Goal: Ask a question

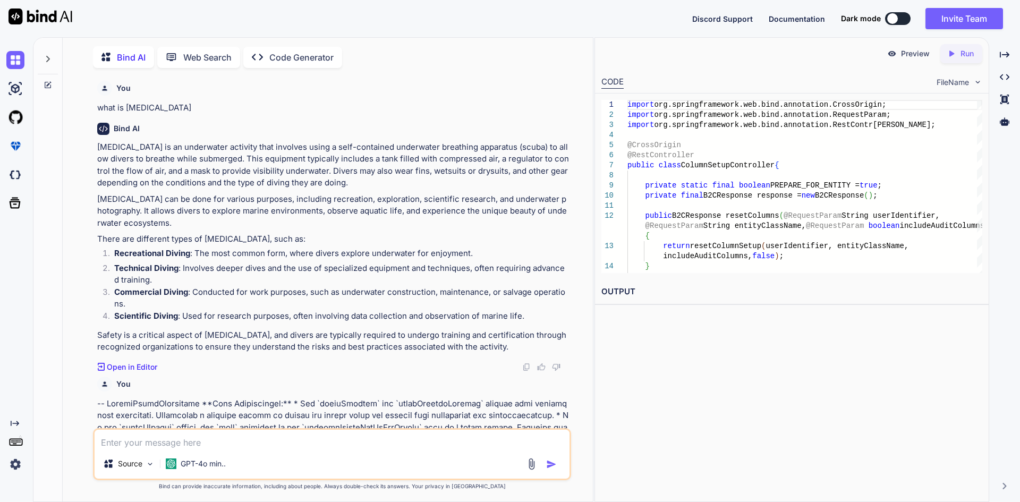
scroll to position [4004, 0]
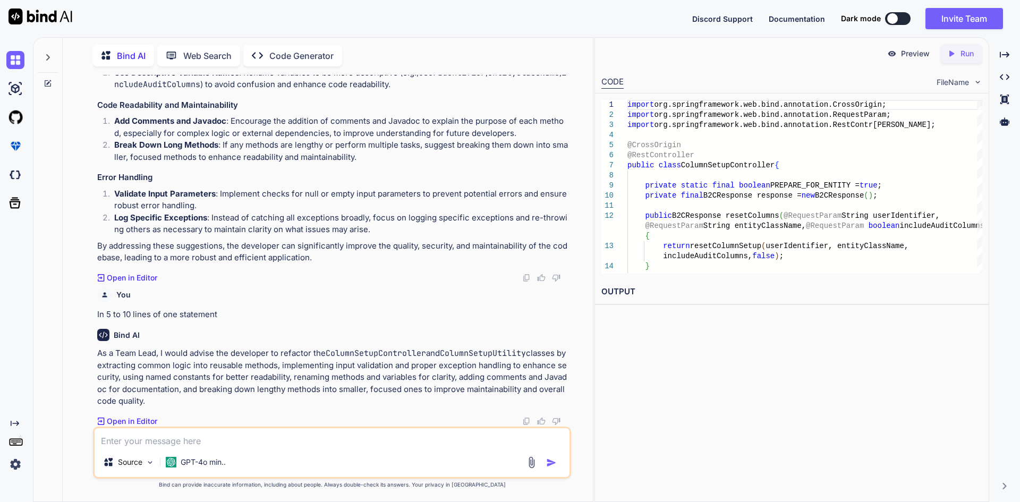
click at [139, 439] on textarea at bounding box center [332, 437] width 475 height 19
click at [45, 62] on div at bounding box center [48, 54] width 20 height 37
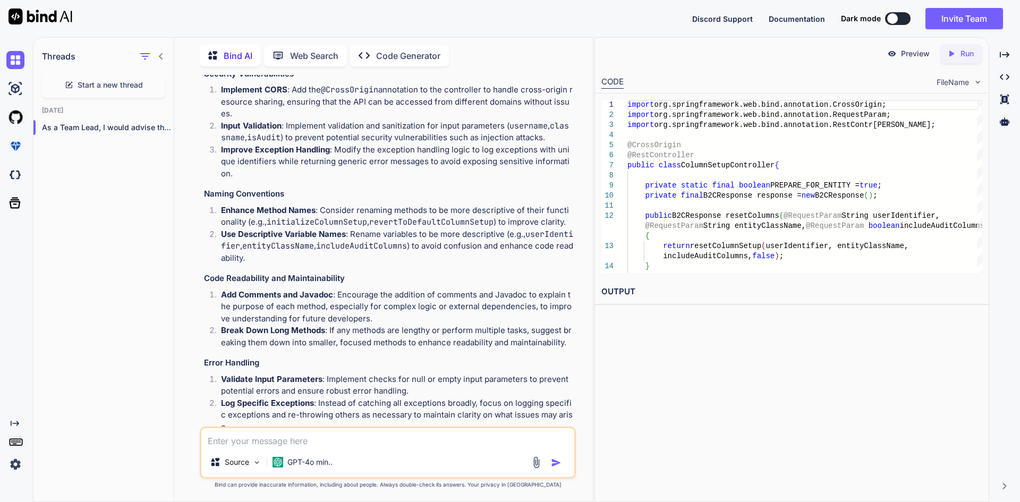
scroll to position [4623, 0]
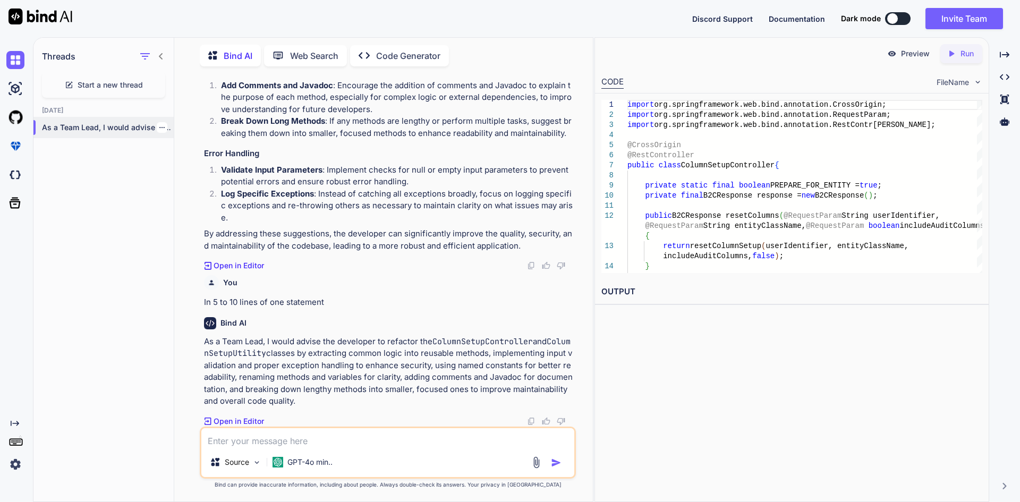
click at [169, 129] on p "As a Team Lead, I would advise the devel..." at bounding box center [108, 127] width 132 height 11
click at [164, 127] on p "As a Team Lead, I would advise the devel..." at bounding box center [108, 127] width 132 height 11
click at [159, 124] on icon "button" at bounding box center [162, 127] width 6 height 6
click at [191, 165] on span "Delete" at bounding box center [186, 167] width 23 height 11
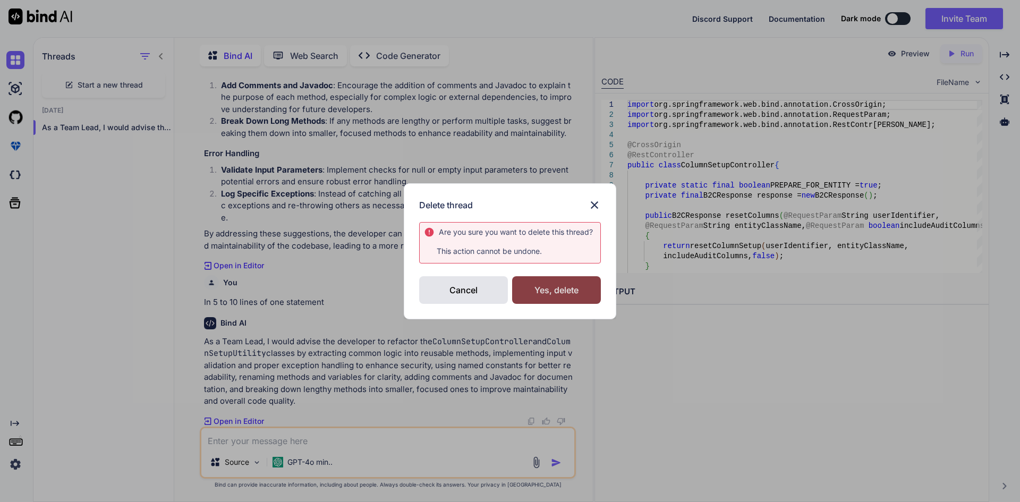
click at [527, 296] on div "Yes, delete" at bounding box center [556, 290] width 89 height 28
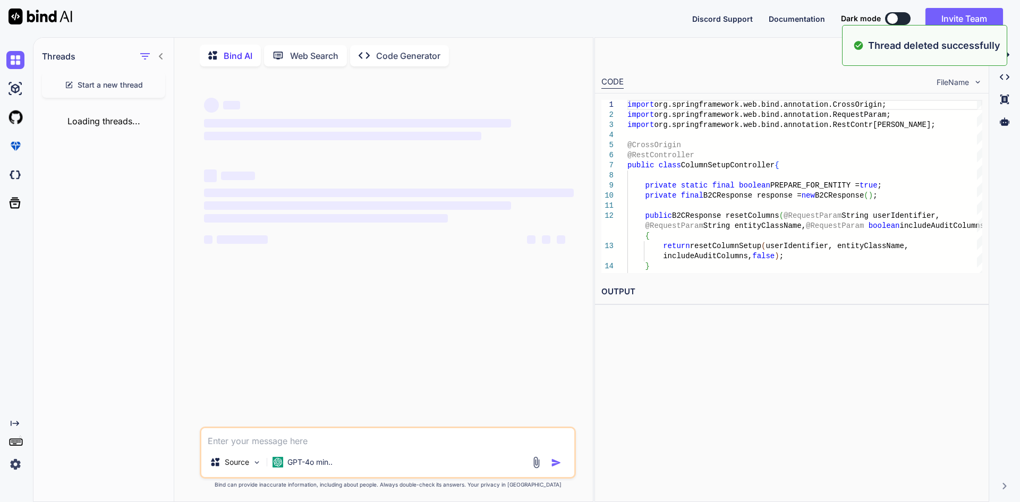
scroll to position [0, 0]
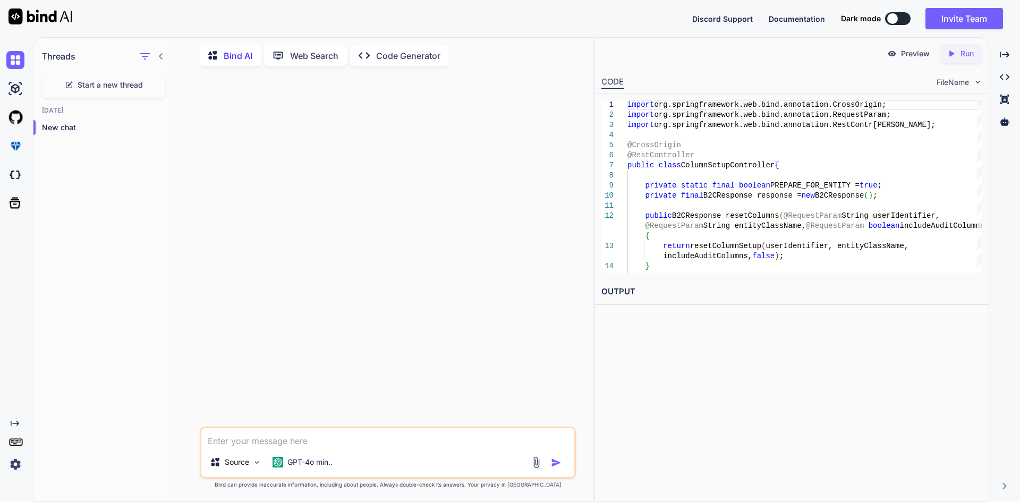
click at [276, 438] on textarea at bounding box center [387, 437] width 373 height 19
type textarea "java 8 features apart from stream lambda functional and optional"
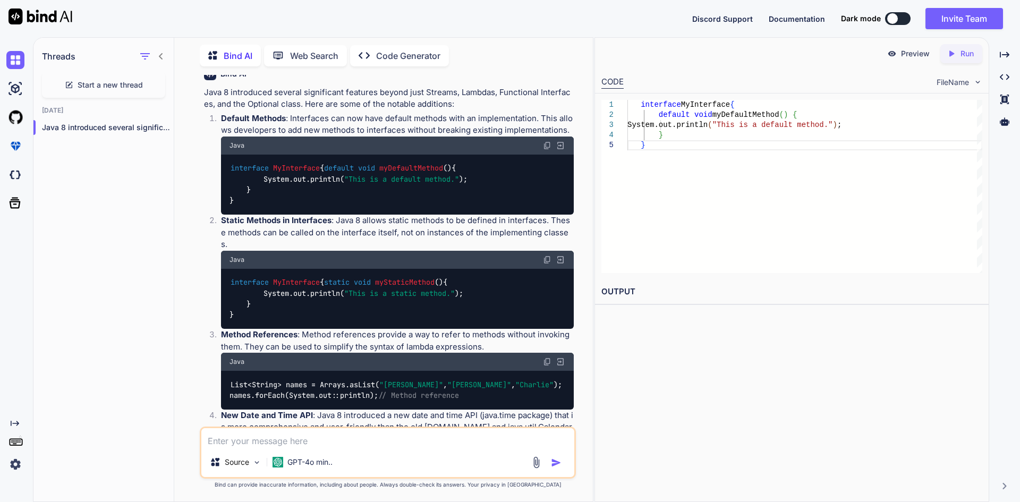
scroll to position [106, 0]
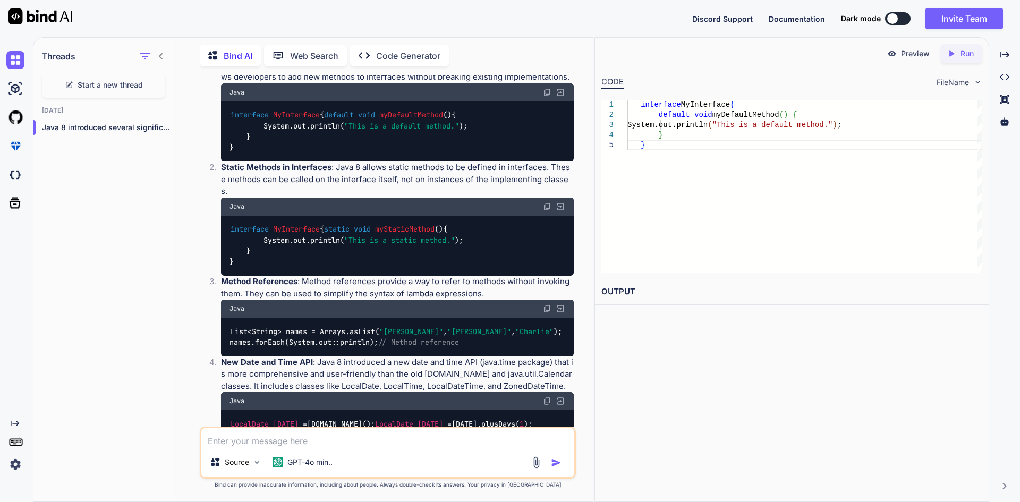
click at [343, 232] on div "interface MyInterface { static void myStaticMethod () { System.out.println( "Th…" at bounding box center [397, 246] width 353 height 61
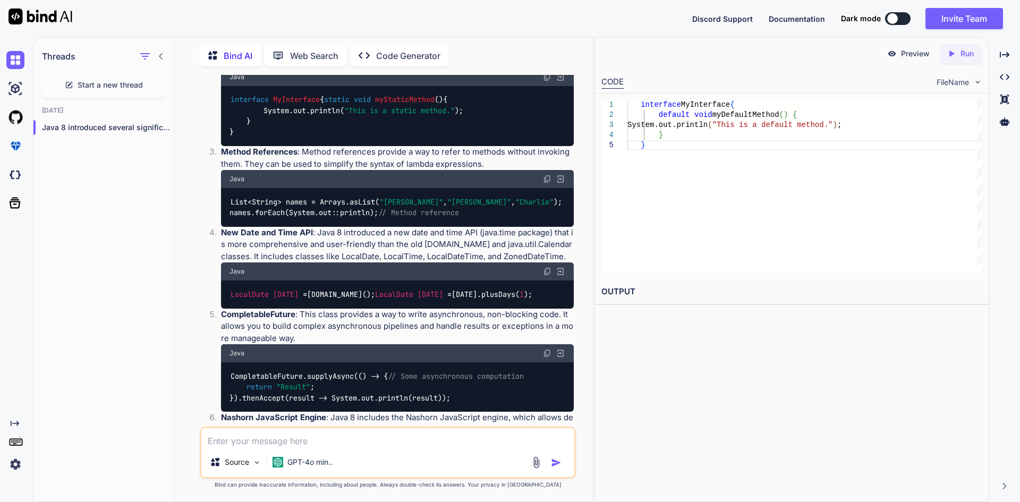
scroll to position [213, 0]
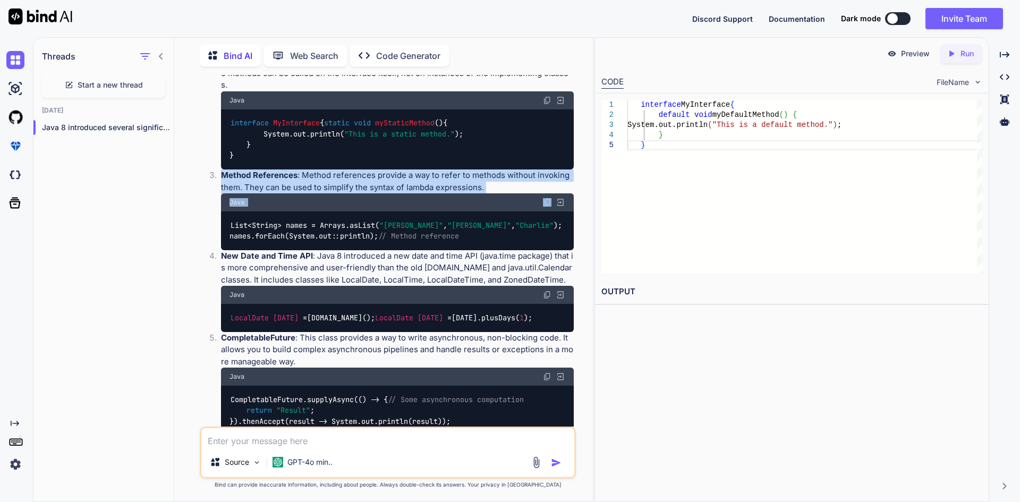
drag, startPoint x: 222, startPoint y: 184, endPoint x: 492, endPoint y: 196, distance: 270.7
click at [453, 203] on li "Method References : Method references provide a way to refer to methods without…" at bounding box center [393, 209] width 361 height 81
click at [496, 193] on p "Method References : Method references provide a way to refer to methods without…" at bounding box center [397, 181] width 353 height 24
drag, startPoint x: 491, startPoint y: 197, endPoint x: 303, endPoint y: 181, distance: 188.8
click at [303, 181] on p "Method References : Method references provide a way to refer to methods without…" at bounding box center [397, 181] width 353 height 24
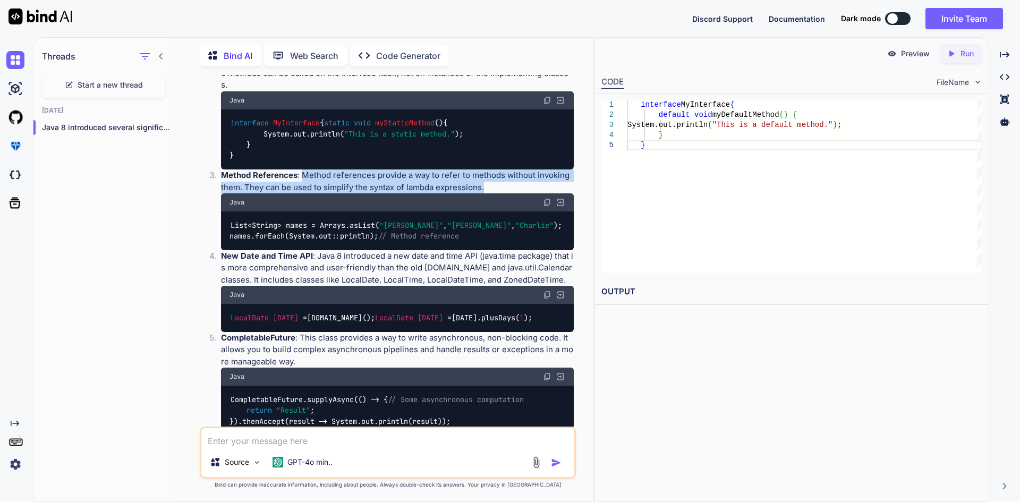
click at [302, 185] on p "Method References : Method references provide a way to refer to methods without…" at bounding box center [397, 181] width 353 height 24
drag, startPoint x: 302, startPoint y: 185, endPoint x: 239, endPoint y: 193, distance: 63.7
click at [239, 193] on p "Method References : Method references provide a way to refer to methods without…" at bounding box center [397, 181] width 353 height 24
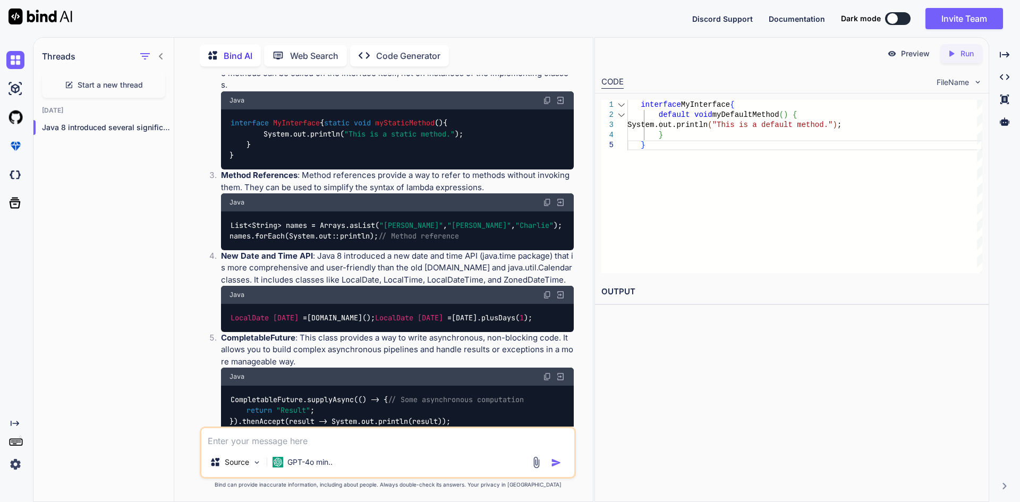
drag, startPoint x: 255, startPoint y: 206, endPoint x: 626, endPoint y: 208, distance: 370.9
click at [626, 208] on div "1 2 3 4 5" at bounding box center [614, 186] width 26 height 173
drag, startPoint x: 303, startPoint y: 180, endPoint x: 240, endPoint y: 200, distance: 66.0
click at [240, 193] on p "Method References : Method references provide a way to refer to methods without…" at bounding box center [397, 181] width 353 height 24
drag, startPoint x: 240, startPoint y: 200, endPoint x: 503, endPoint y: 194, distance: 263.1
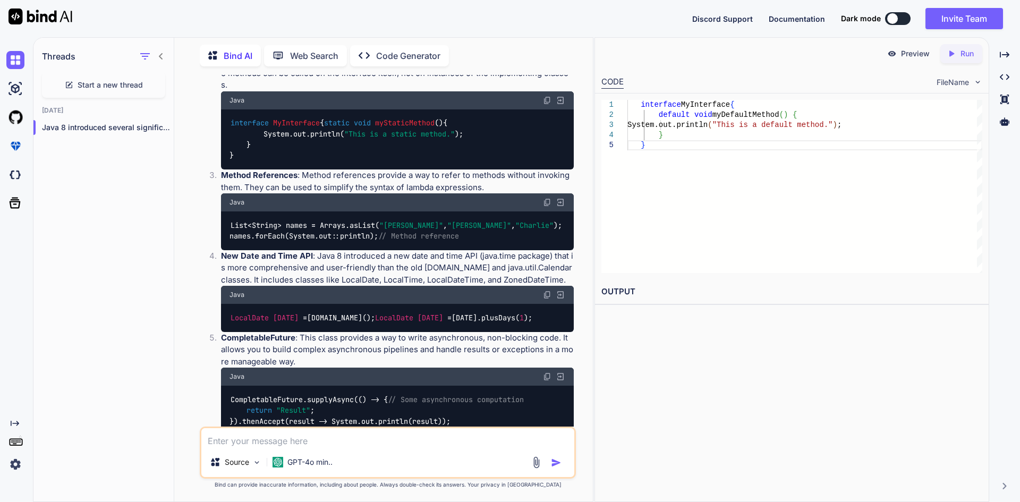
click at [503, 193] on p "Method References : Method references provide a way to refer to methods without…" at bounding box center [397, 181] width 353 height 24
drag, startPoint x: 302, startPoint y: 181, endPoint x: 240, endPoint y: 196, distance: 64.6
click at [240, 193] on p "Method References : Method references provide a way to refer to methods without…" at bounding box center [397, 181] width 353 height 24
click at [287, 191] on p "Method References : Method references provide a way to refer to methods without…" at bounding box center [397, 181] width 353 height 24
drag, startPoint x: 301, startPoint y: 182, endPoint x: 240, endPoint y: 196, distance: 62.2
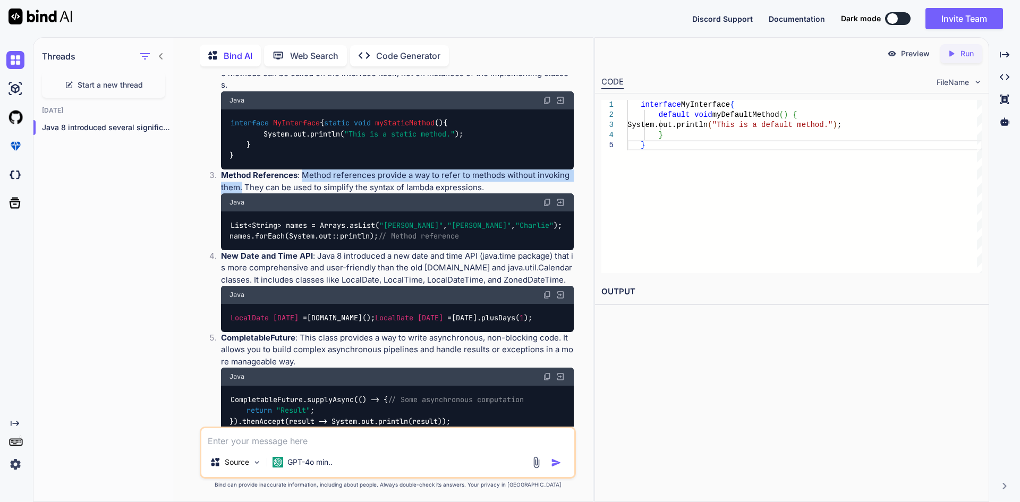
click at [240, 193] on p "Method References : Method references provide a way to refer to methods without…" at bounding box center [397, 181] width 353 height 24
drag, startPoint x: 239, startPoint y: 194, endPoint x: 243, endPoint y: 180, distance: 15.0
click at [243, 180] on strong "Method References" at bounding box center [259, 175] width 77 height 10
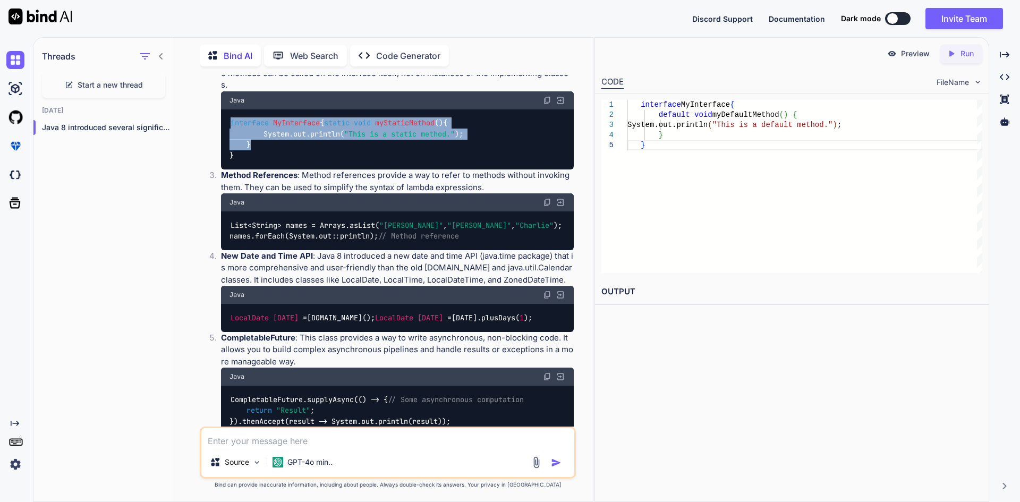
drag, startPoint x: 229, startPoint y: 115, endPoint x: 256, endPoint y: 157, distance: 50.4
click at [256, 157] on div "interface MyInterface { static void myStaticMethod () { System.out.println( "Th…" at bounding box center [397, 139] width 353 height 61
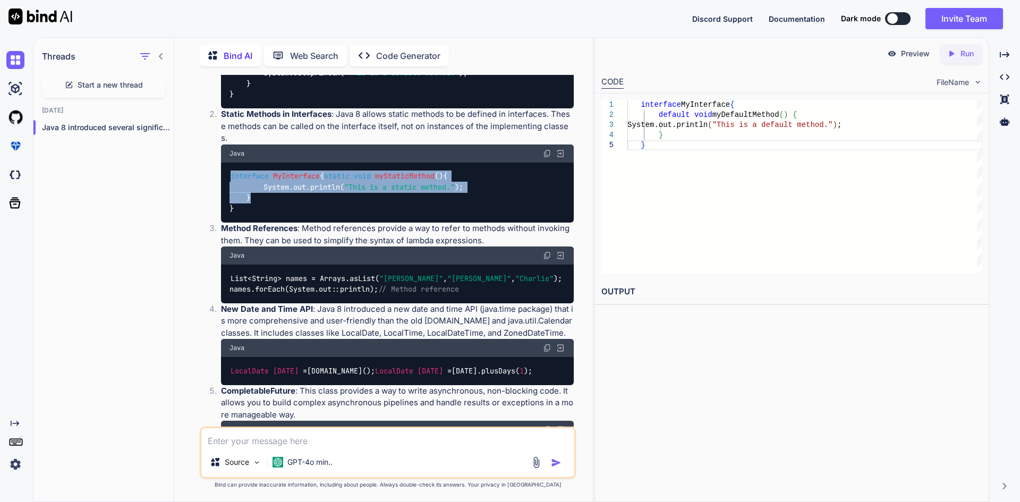
click at [375, 181] on span "myStaticMethod" at bounding box center [405, 177] width 60 height 10
click at [278, 203] on div "interface MyInterface { static void myStaticMethod () { System.out.println( "Th…" at bounding box center [397, 193] width 353 height 61
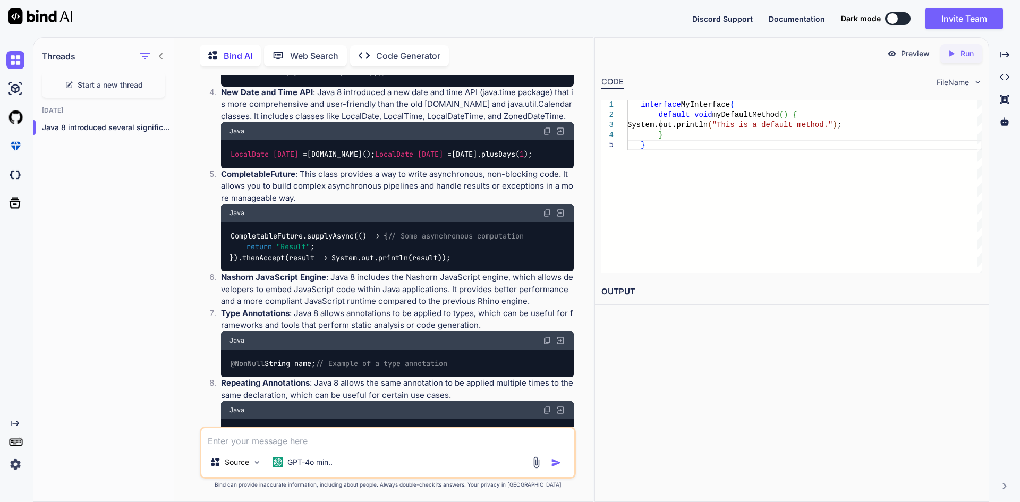
scroll to position [393, 0]
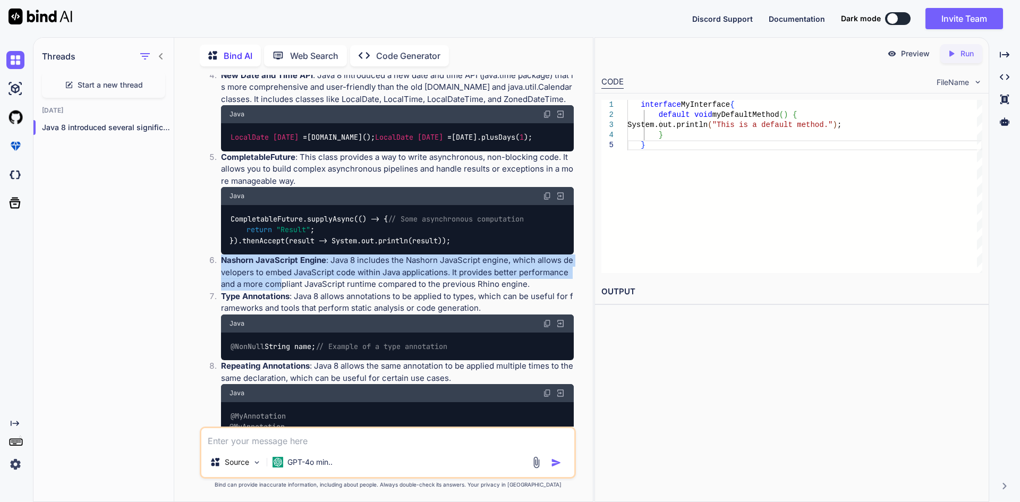
drag, startPoint x: 220, startPoint y: 289, endPoint x: 278, endPoint y: 317, distance: 64.4
click at [278, 291] on li "Nashorn JavaScript Engine : Java 8 includes the Nashorn JavaScript engine, whic…" at bounding box center [393, 272] width 361 height 36
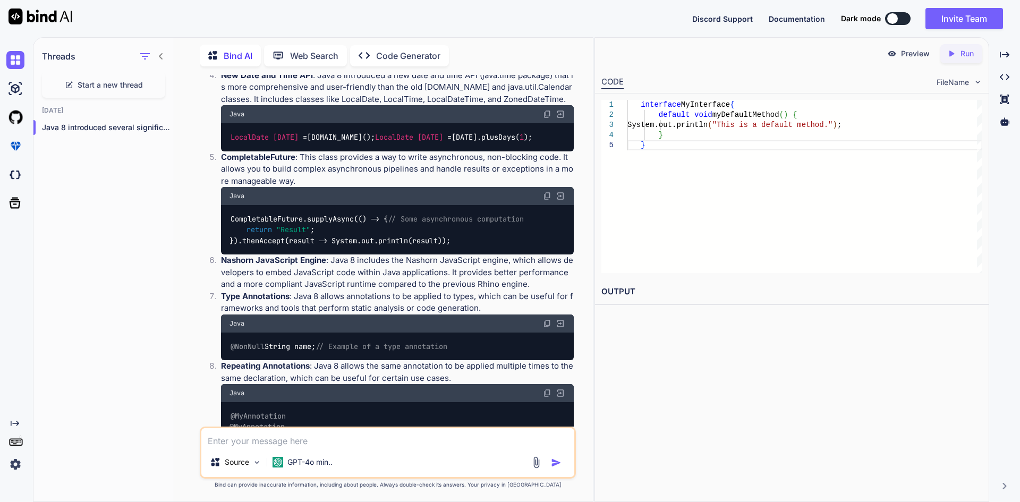
click at [274, 301] on strong "Type Annotations" at bounding box center [255, 296] width 69 height 10
drag, startPoint x: 220, startPoint y: 176, endPoint x: 298, endPoint y: 178, distance: 78.1
click at [298, 178] on li "CompletableFuture : This class provides a way to write asynchronous, non-blocki…" at bounding box center [393, 203] width 361 height 104
copy p "CompletableFuture :"
click at [245, 443] on textarea at bounding box center [387, 437] width 373 height 19
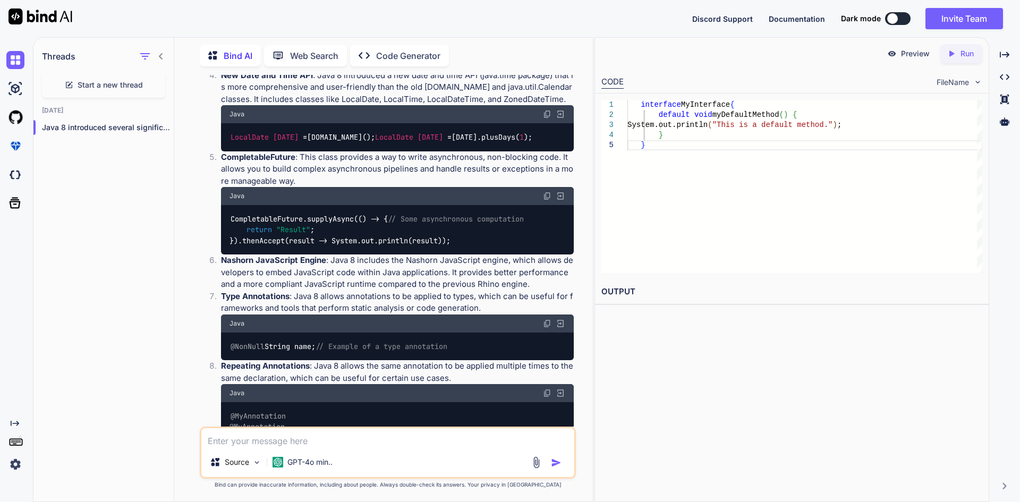
paste textarea "CompletableFuture:"
type textarea "CompletableFuture provide 10 example program of this method"
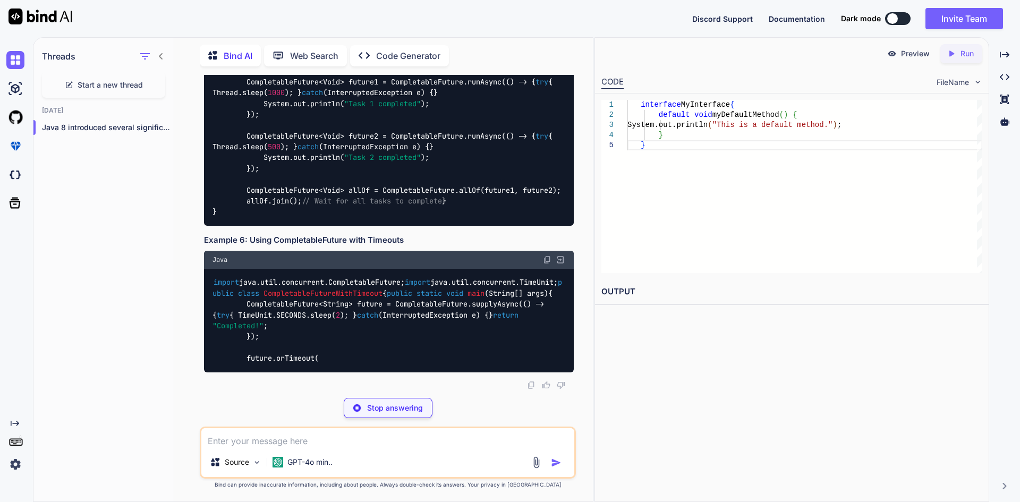
scroll to position [1944, 0]
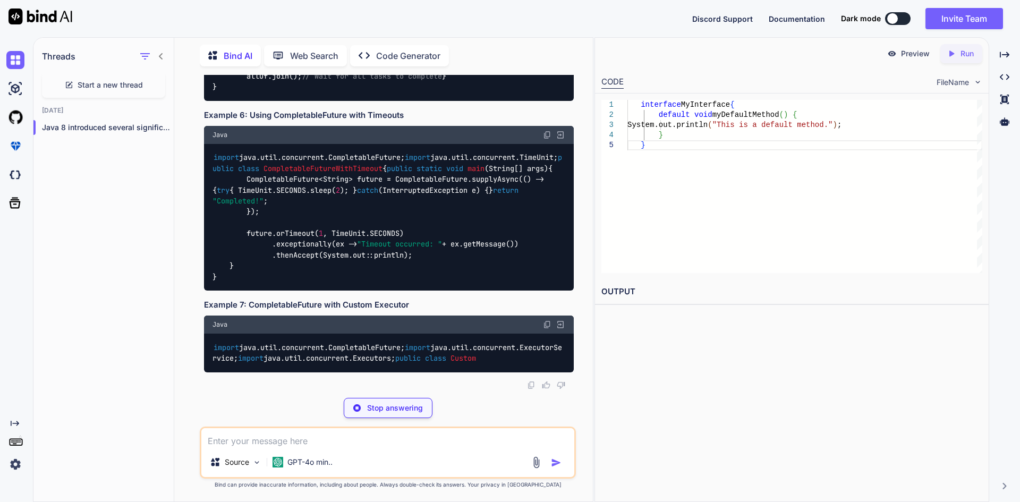
click at [261, 436] on textarea at bounding box center [387, 437] width 373 height 19
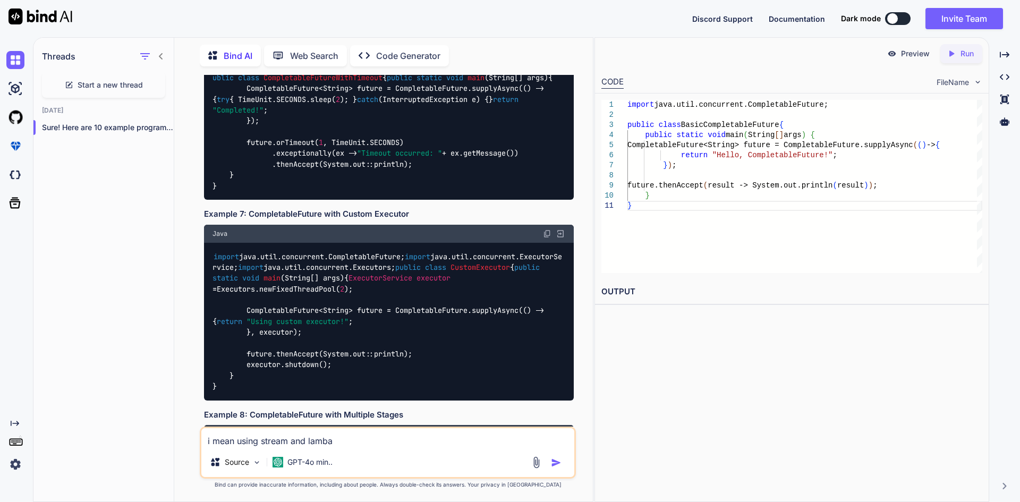
click at [328, 442] on textarea "i mean using stream and lamba" at bounding box center [387, 437] width 373 height 19
type textarea "i mean using stream and lambda"
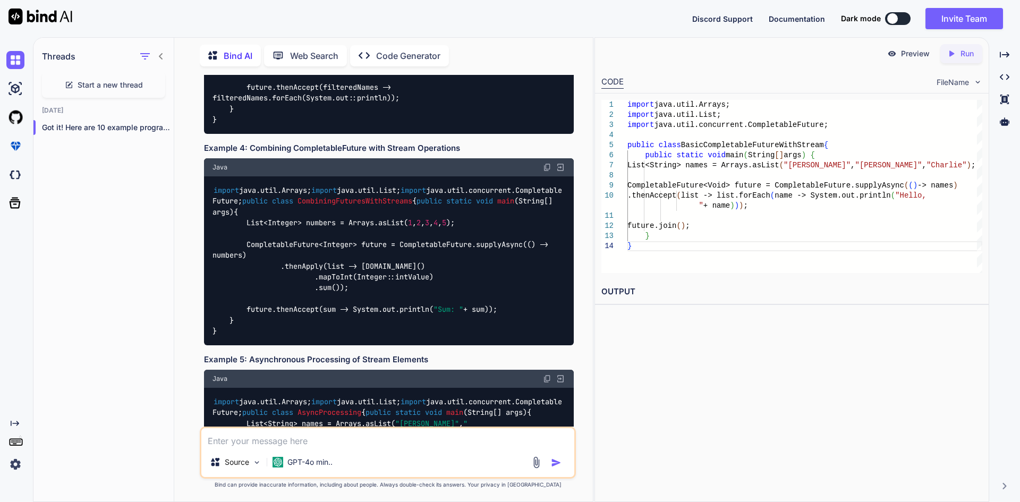
scroll to position [3662, 0]
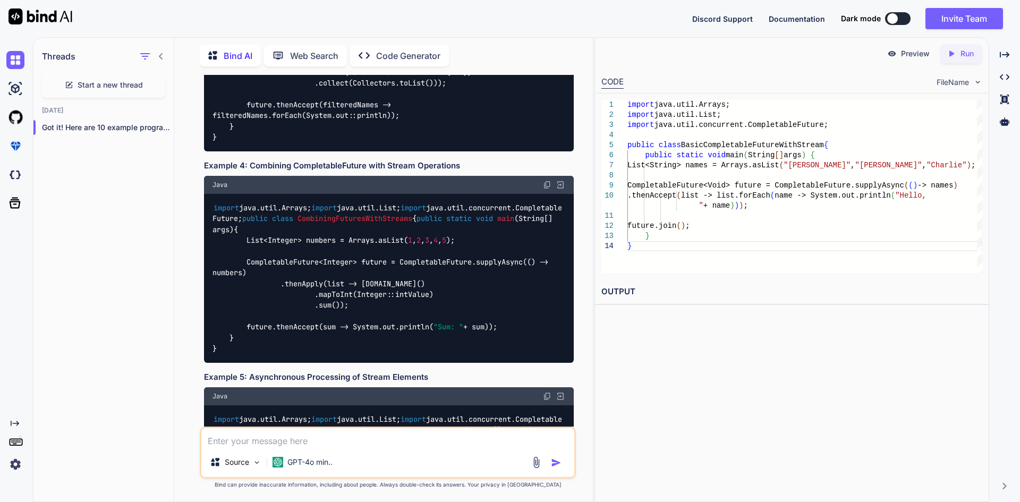
drag, startPoint x: 248, startPoint y: 228, endPoint x: 389, endPoint y: 300, distance: 159.0
copy code "List<String> names = Arrays.asList( "[PERSON_NAME]" , "[PERSON_NAME]" , "[PERSO…"
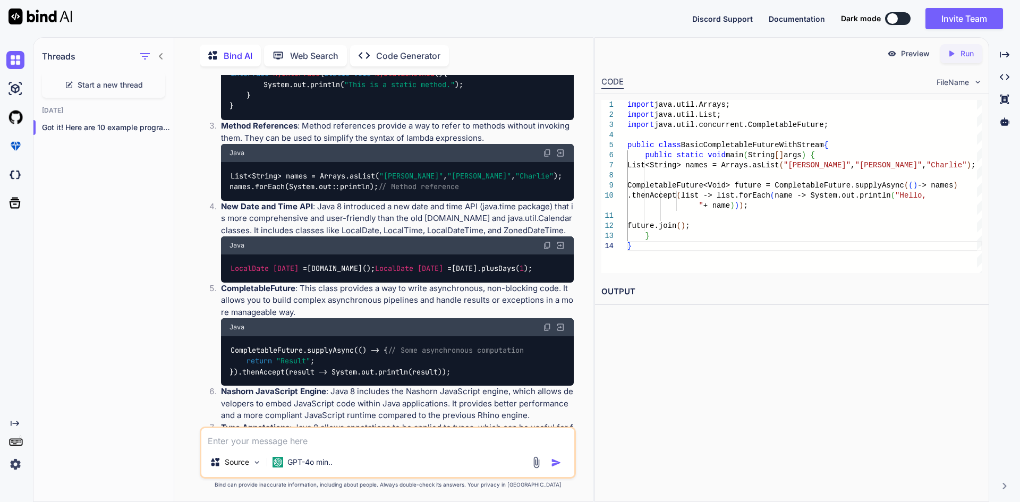
scroll to position [315, 0]
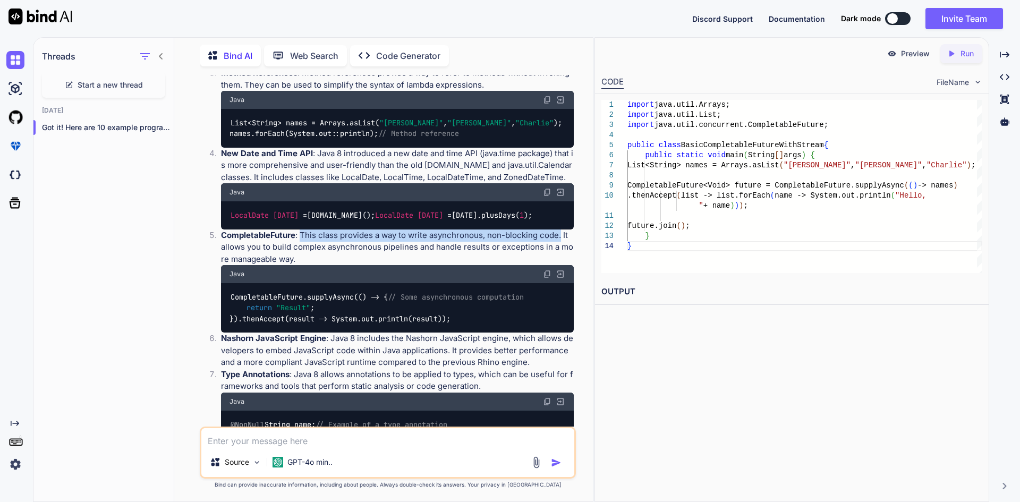
drag, startPoint x: 300, startPoint y: 252, endPoint x: 562, endPoint y: 258, distance: 262.0
click at [562, 258] on p "CompletableFuture : This class provides a way to write asynchronous, non-blocki…" at bounding box center [397, 248] width 353 height 36
click at [319, 436] on textarea at bounding box center [387, 437] width 373 height 19
paste textarea "String str = "aaaarrrdddss"; CompletableFuture.supplyAsync(()->str).thenApply(s…"
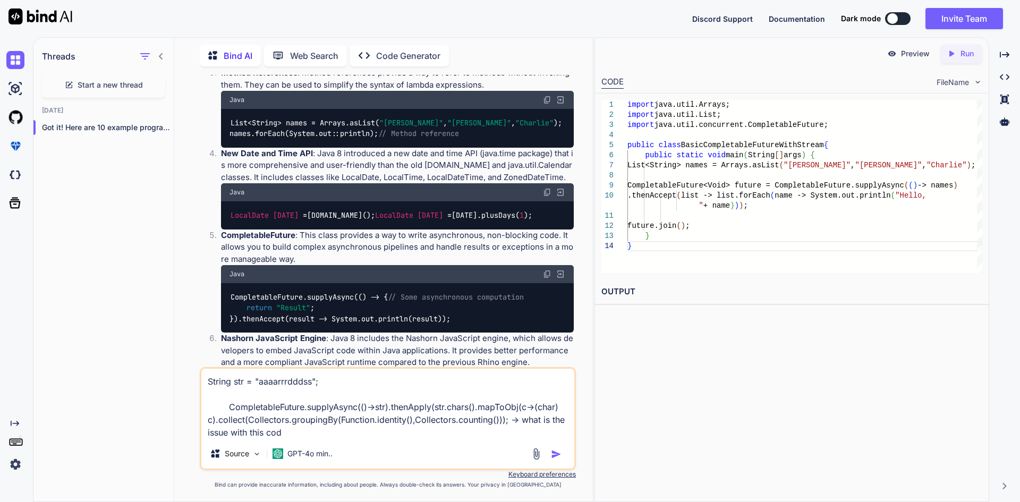
type textarea "String str = "aaaarrrdddss"; CompletableFuture.supplyAsync(()->str).thenApply(s…"
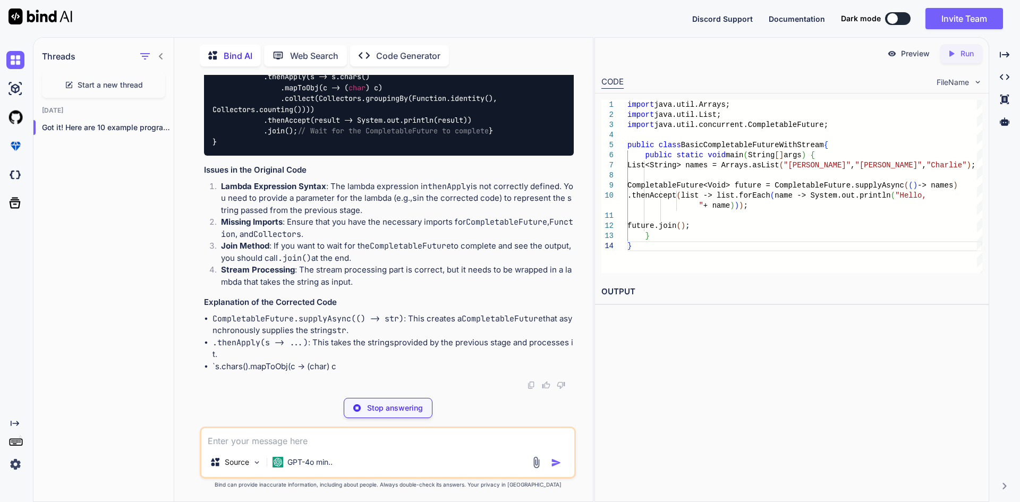
scroll to position [6243, 0]
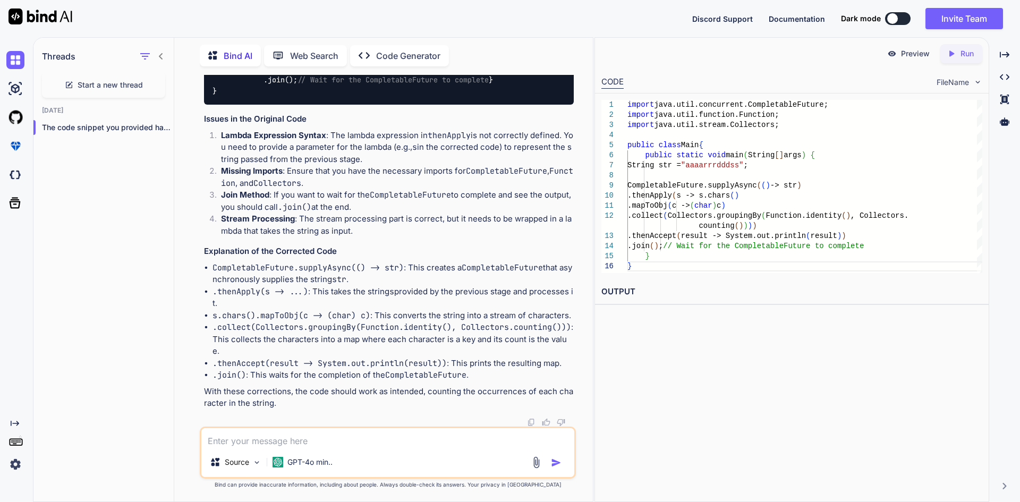
drag, startPoint x: 323, startPoint y: 283, endPoint x: 245, endPoint y: 243, distance: 87.9
click at [245, 105] on div "import java.util.concurrent.CompletableFuture; import java.util.function.Functi…" at bounding box center [389, 31] width 370 height 147
copy code "CompletableFuture.supplyAsync(() -> str) .thenApply(s -> s.chars() .mapToObj(c …"
drag, startPoint x: 299, startPoint y: 303, endPoint x: 248, endPoint y: 236, distance: 84.3
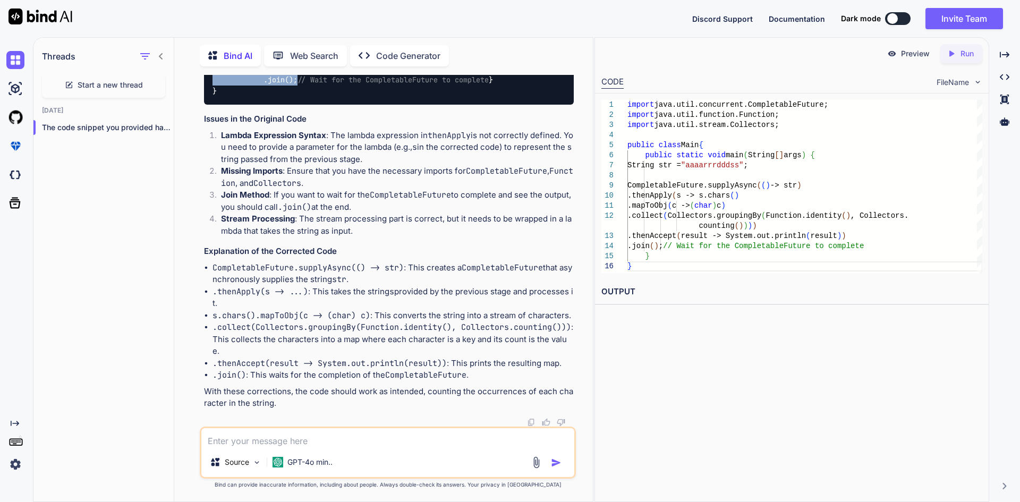
click at [248, 96] on code "import java.util.concurrent.CompletableFuture; import java.util.function.Functi…" at bounding box center [387, 31] width 349 height 130
copy code "CompletableFuture.supplyAsync(() -> str) .thenApply(s -> s.chars() .mapToObj(c …"
